Goal: Task Accomplishment & Management: Manage account settings

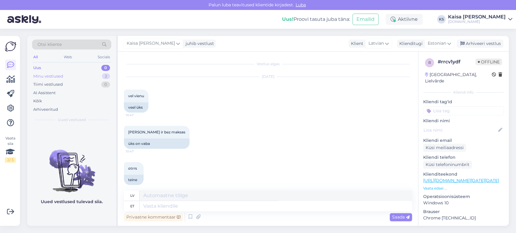
scroll to position [4903, 0]
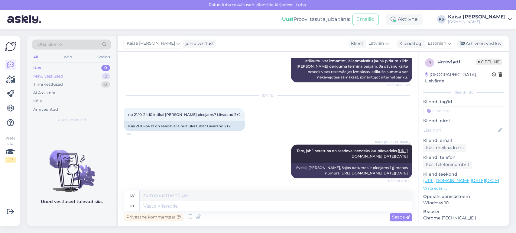
click at [101, 76] on div "Minu vestlused 2" at bounding box center [71, 76] width 79 height 8
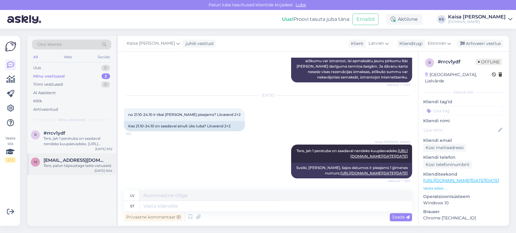
click at [82, 161] on span "meriansikov@hotmail.com" at bounding box center [74, 160] width 63 height 5
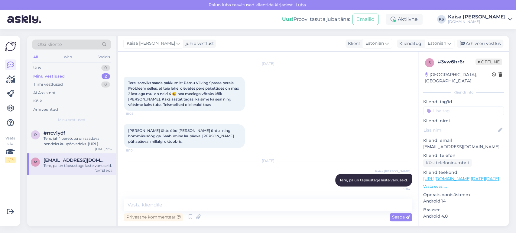
scroll to position [7, 0]
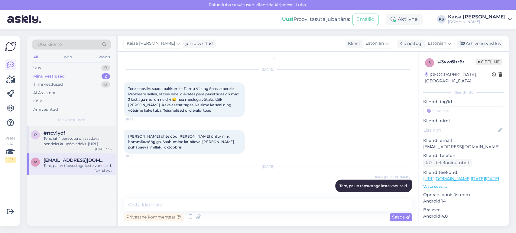
click at [83, 144] on div "Tere, jah 1 peretuba on saadaval nendeks kuupäevadeks. https://hookusbookus.com…" at bounding box center [77, 141] width 69 height 11
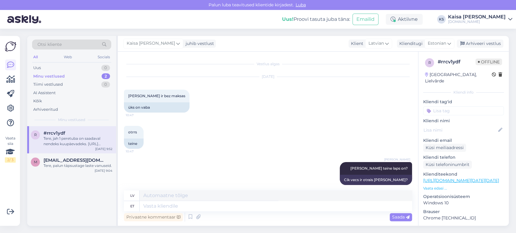
scroll to position [4828, 0]
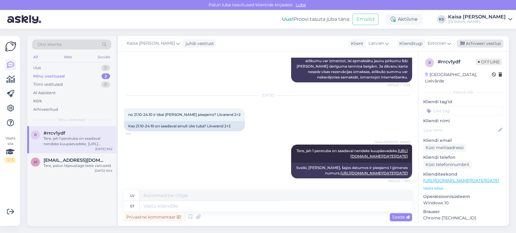
click at [476, 43] on div "Arhiveeri vestlus" at bounding box center [479, 44] width 47 height 8
